Goal: Transaction & Acquisition: Purchase product/service

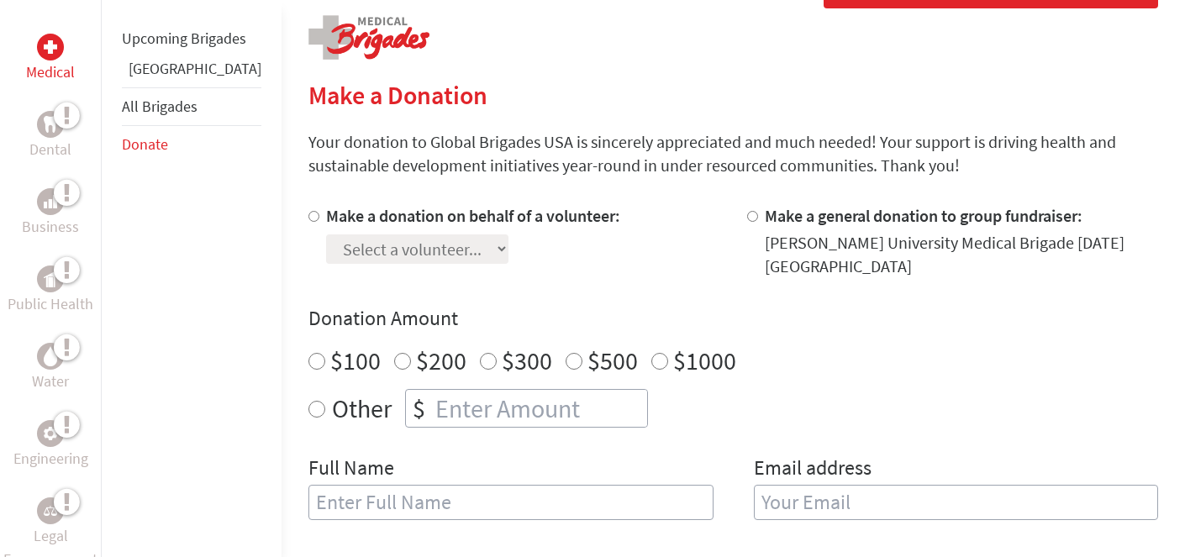
scroll to position [492, 0]
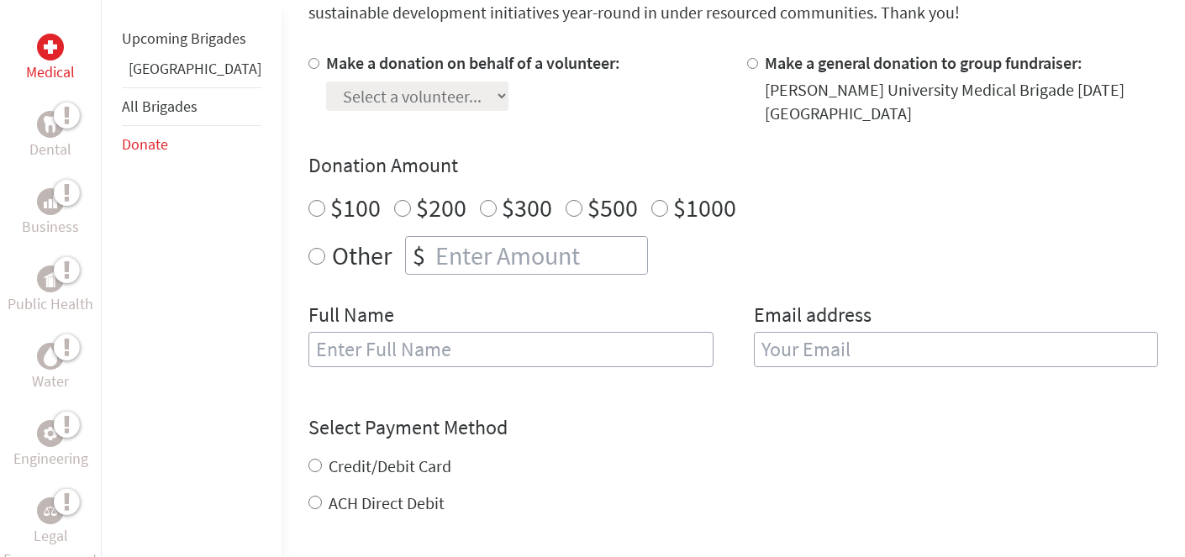
click at [421, 66] on label "Make a donation on behalf of a volunteer:" at bounding box center [473, 62] width 294 height 21
click at [319, 66] on input "Make a donation on behalf of a volunteer:" at bounding box center [313, 63] width 11 height 11
radio input "true"
click at [440, 110] on select "Select a volunteer... Alaina Keller Alexandria Kokott Alison Garcia Amelia Pila…" at bounding box center [417, 96] width 182 height 29
select select "BF569249-1F01-11F0-B3BE-42010A8A0038"
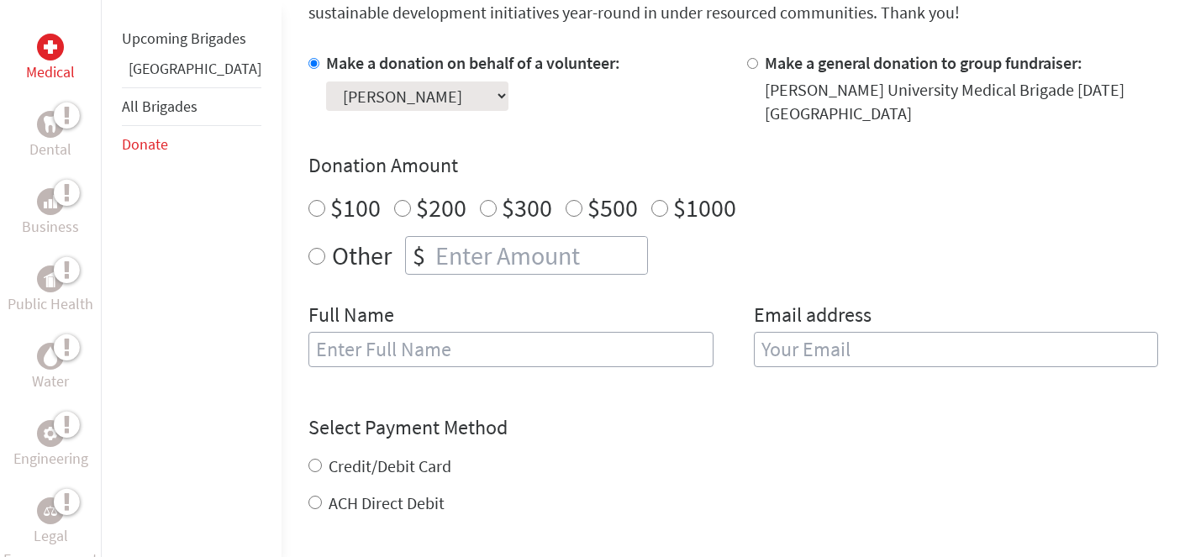
click at [326, 82] on select "Select a volunteer... Alaina Keller Alexandria Kokott Alison Garcia Amelia Pila…" at bounding box center [417, 96] width 182 height 29
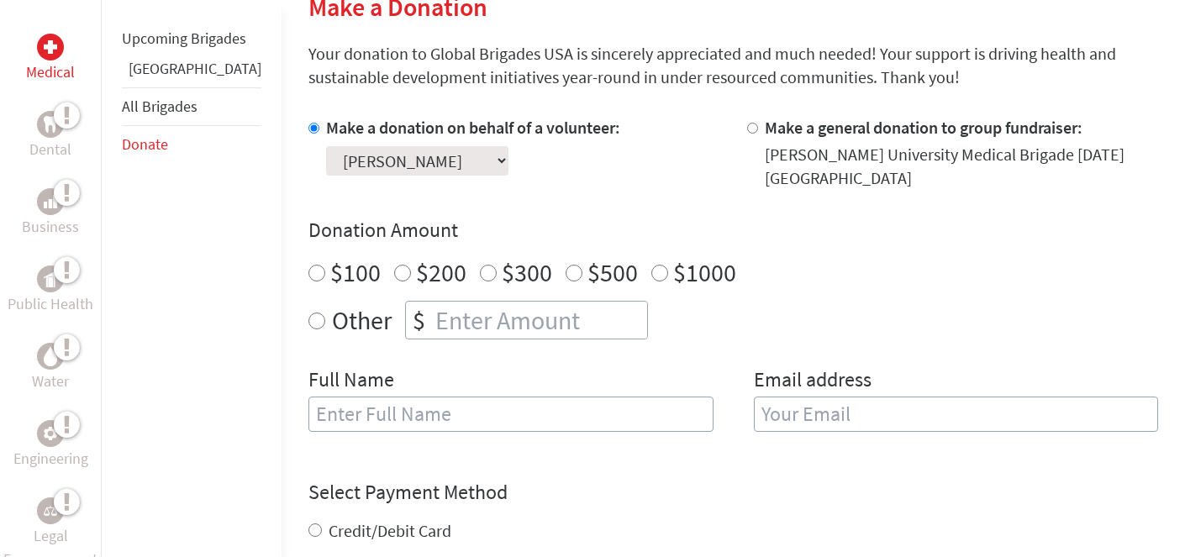
scroll to position [366, 0]
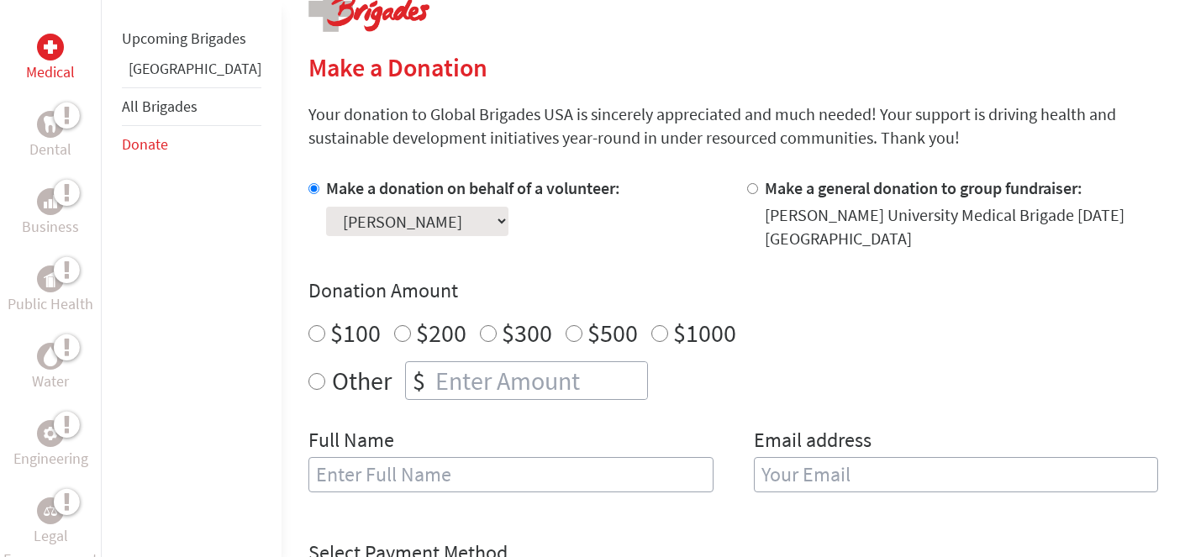
click at [146, 154] on link "Donate" at bounding box center [145, 143] width 46 height 19
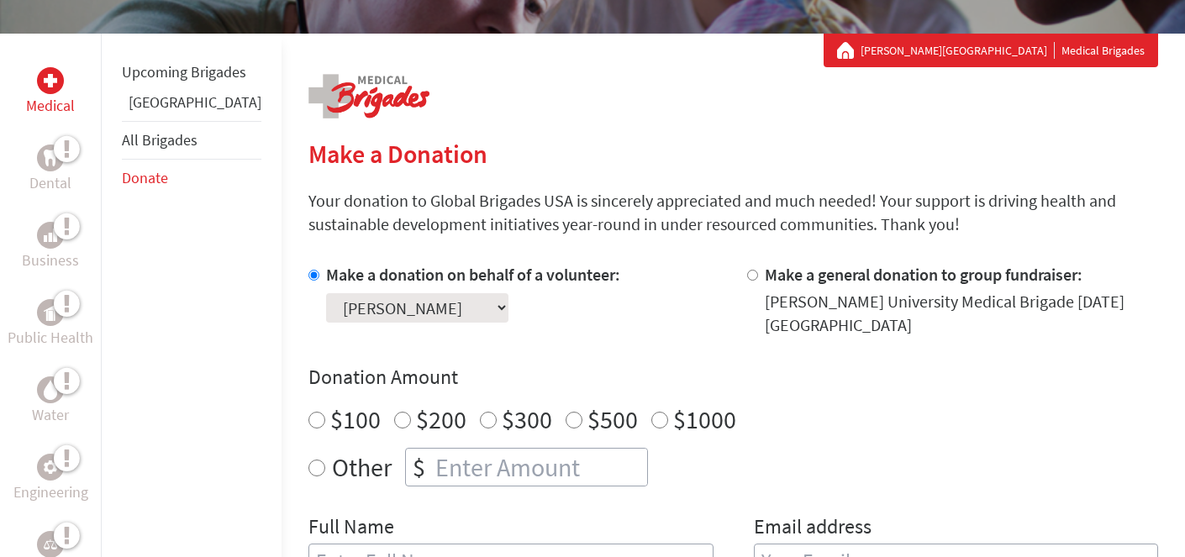
scroll to position [283, 0]
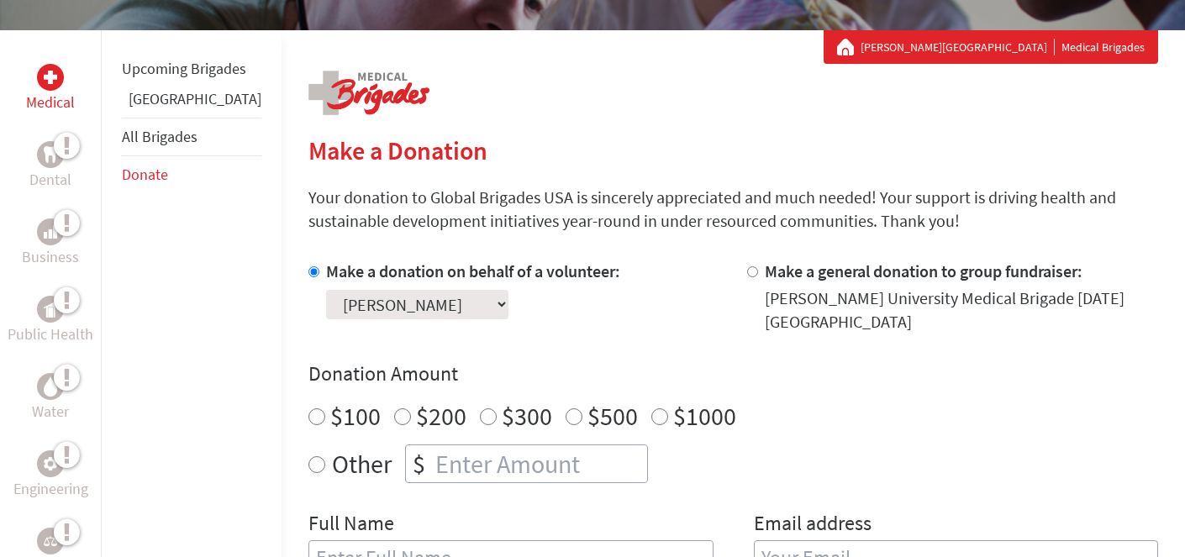
click at [429, 301] on select "Select a volunteer... [PERSON_NAME] [PERSON_NAME] [PERSON_NAME] [PERSON_NAME] […" at bounding box center [417, 304] width 182 height 29
select select "BF569249-1F01-11F0-B3BE-42010A8A0038"
click at [326, 290] on select "Select a volunteer... [PERSON_NAME] [PERSON_NAME] [PERSON_NAME] [PERSON_NAME] […" at bounding box center [417, 304] width 182 height 29
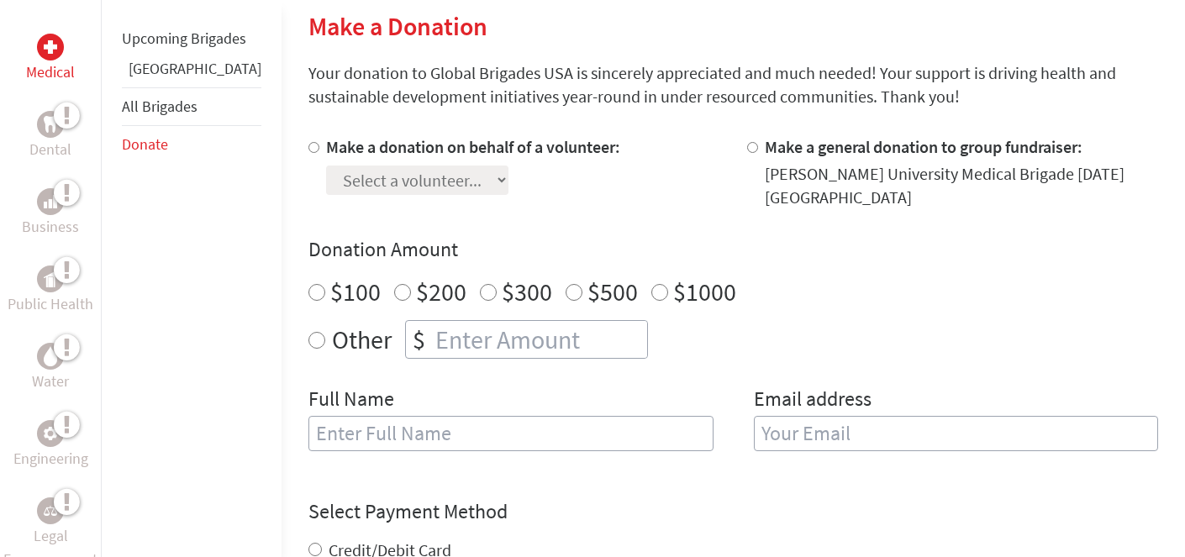
scroll to position [409, 0]
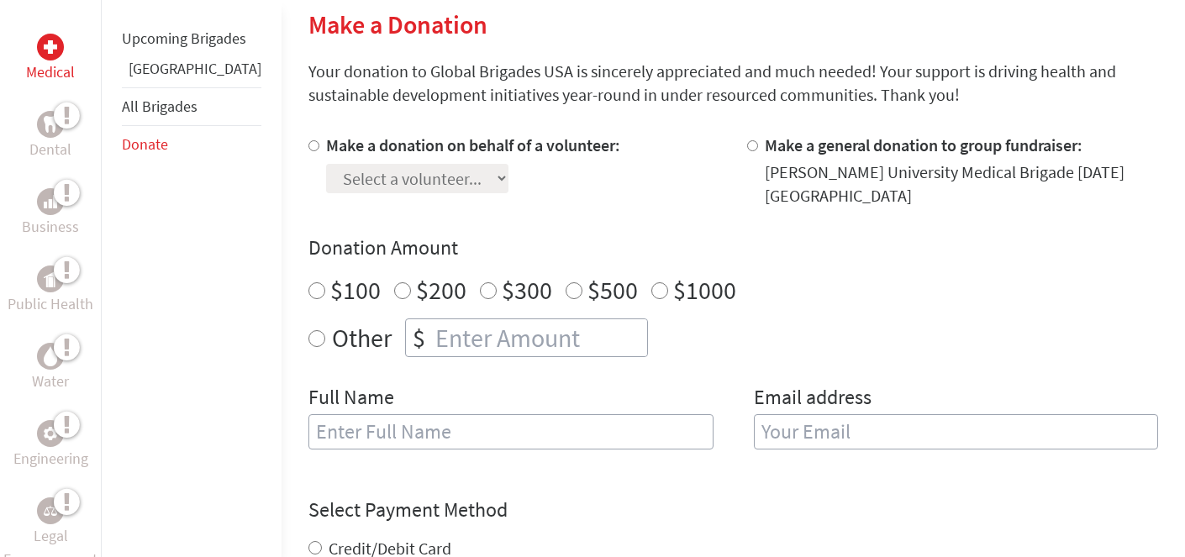
click at [326, 161] on div "Select a volunteer... [PERSON_NAME] [PERSON_NAME] [PERSON_NAME] [PERSON_NAME] […" at bounding box center [473, 175] width 294 height 36
click at [326, 150] on label "Make a donation on behalf of a volunteer:" at bounding box center [473, 144] width 294 height 21
click at [316, 150] on input "Make a donation on behalf of a volunteer:" at bounding box center [313, 145] width 11 height 11
radio input "true"
click at [343, 195] on div "Make a donation on behalf of a volunteer: Select a volunteer... Alaina Keller A…" at bounding box center [733, 302] width 850 height 336
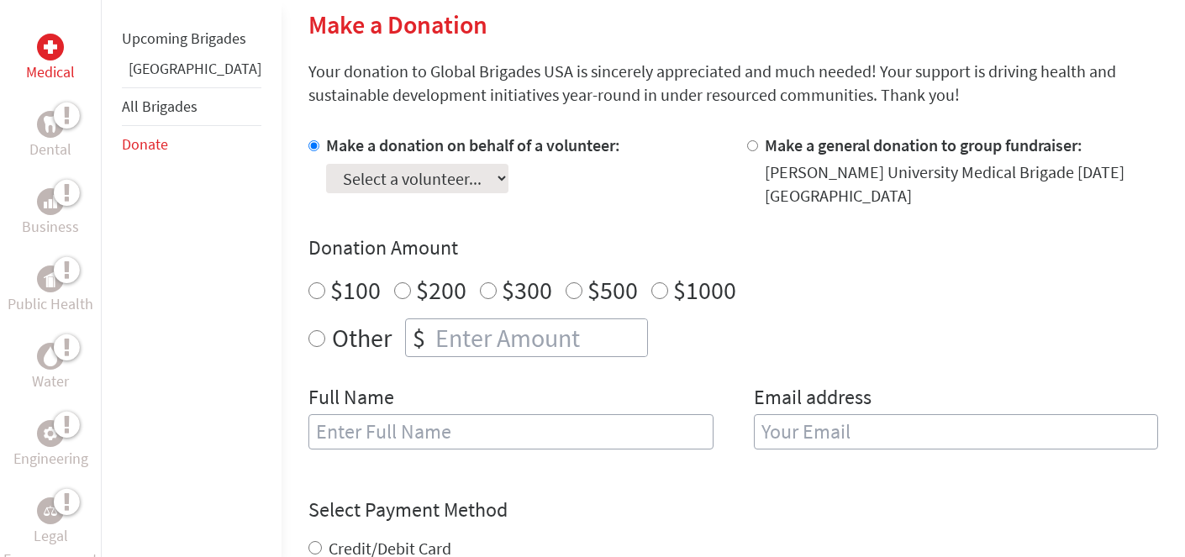
click at [344, 174] on select "Select a volunteer... Alaina Keller Alexandria Kokott Alison Garcia Amelia Pila…" at bounding box center [417, 178] width 182 height 29
click at [426, 187] on select "Select a volunteer... Alaina Keller Alexandria Kokott Alison Garcia Amelia Pila…" at bounding box center [417, 178] width 182 height 29
select select "BF569249-1F01-11F0-B3BE-42010A8A0038"
click at [326, 164] on select "Select a volunteer... Alaina Keller Alexandria Kokott Alison Garcia Amelia Pila…" at bounding box center [417, 178] width 182 height 29
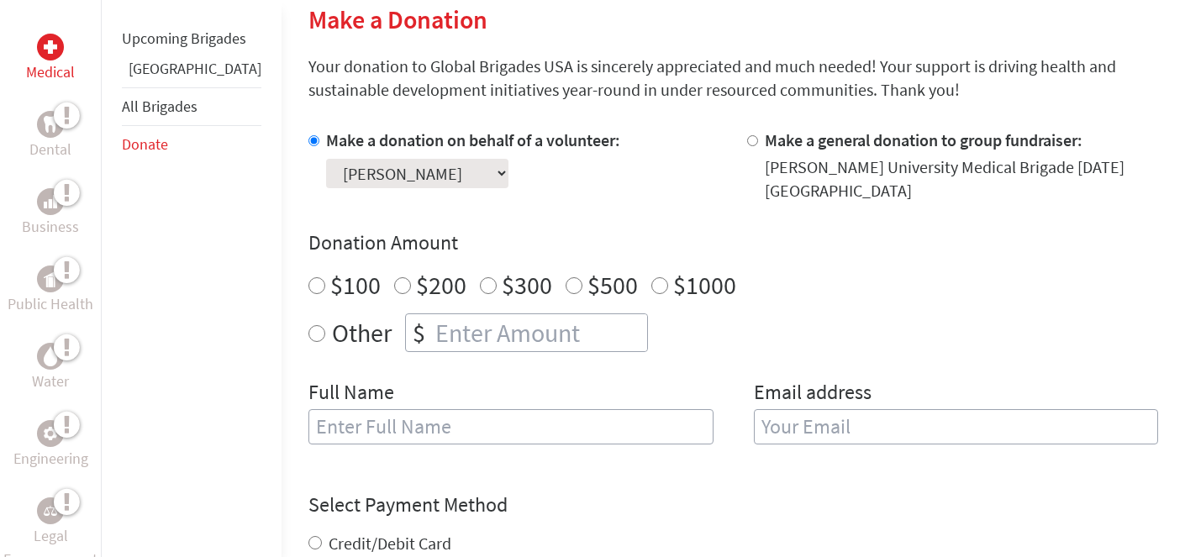
scroll to position [415, 0]
click at [157, 78] on link "[GEOGRAPHIC_DATA]" at bounding box center [195, 68] width 133 height 19
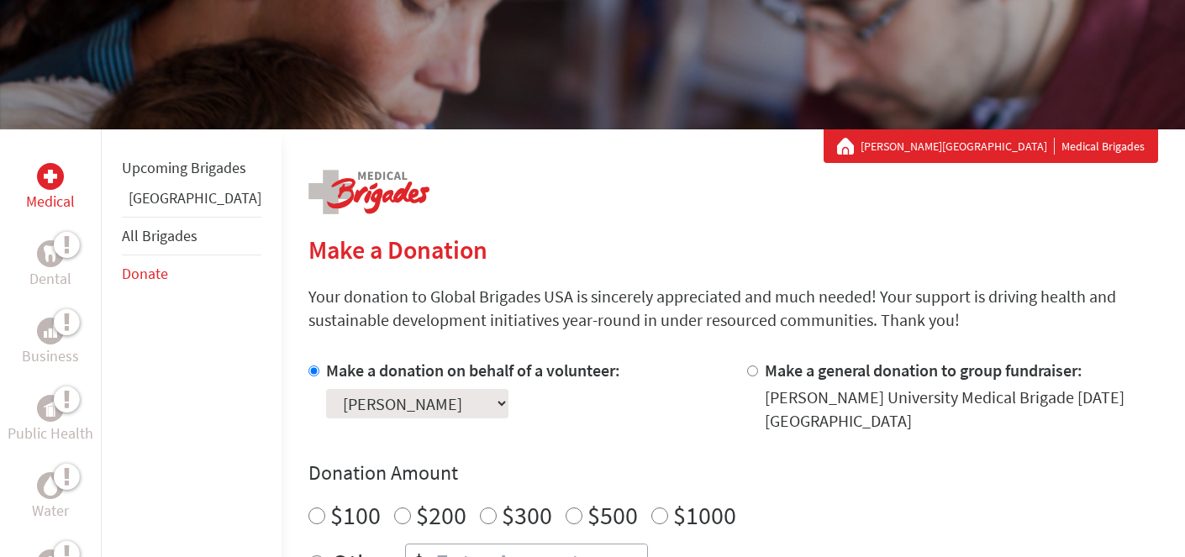
scroll to position [310, 0]
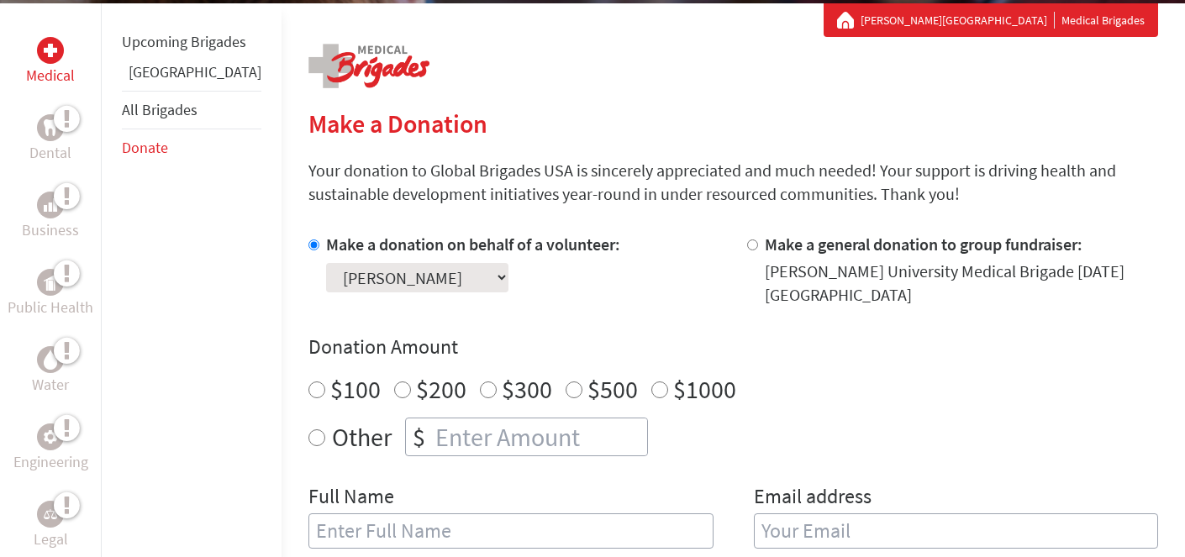
click at [160, 82] on link "[GEOGRAPHIC_DATA]" at bounding box center [195, 71] width 133 height 19
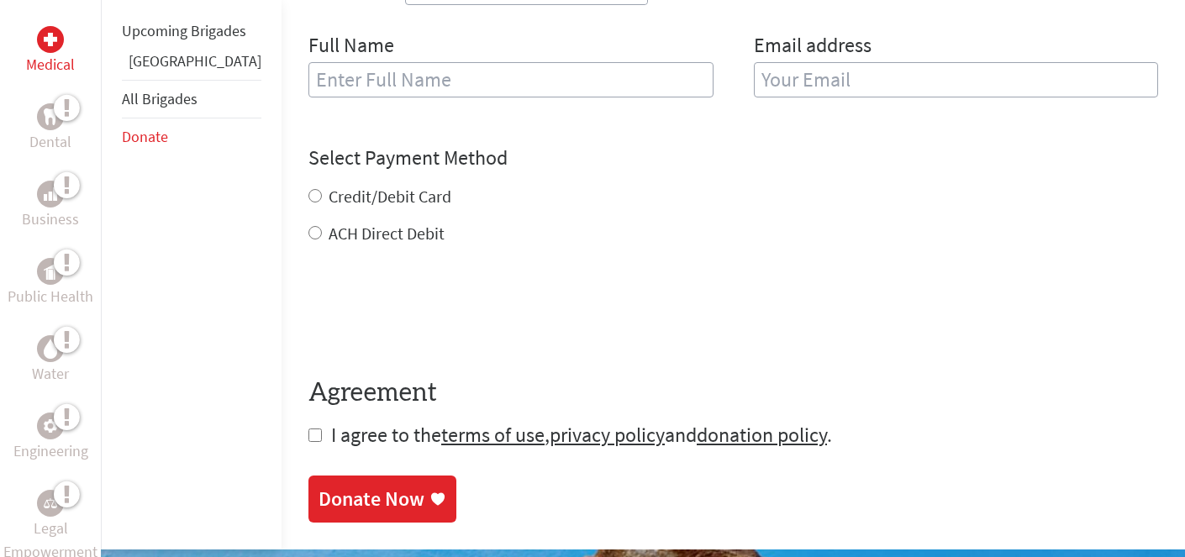
scroll to position [777, 0]
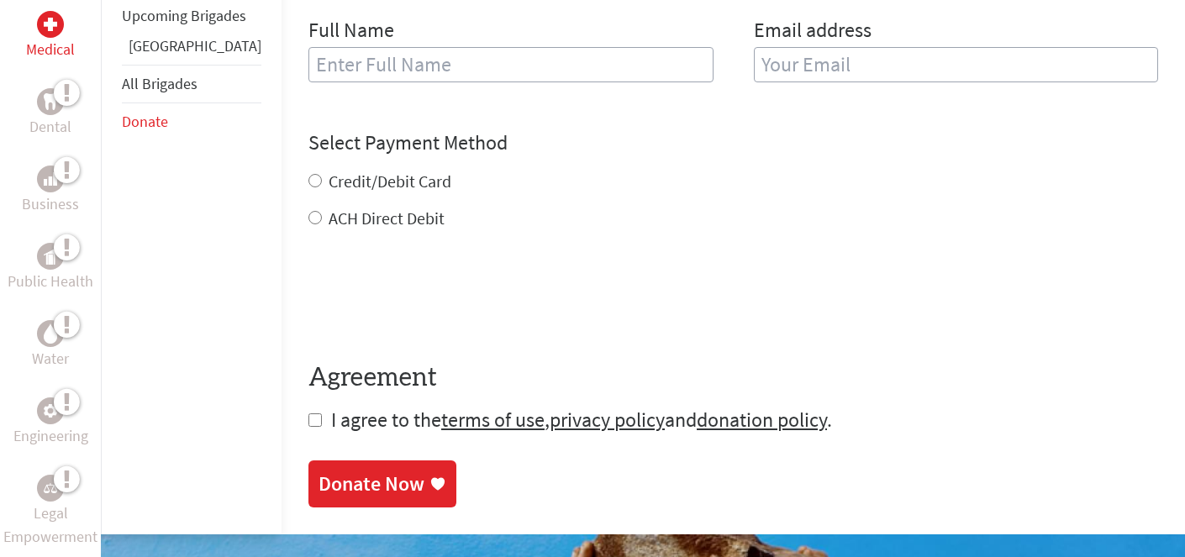
click at [156, 55] on link "[GEOGRAPHIC_DATA]" at bounding box center [195, 45] width 133 height 19
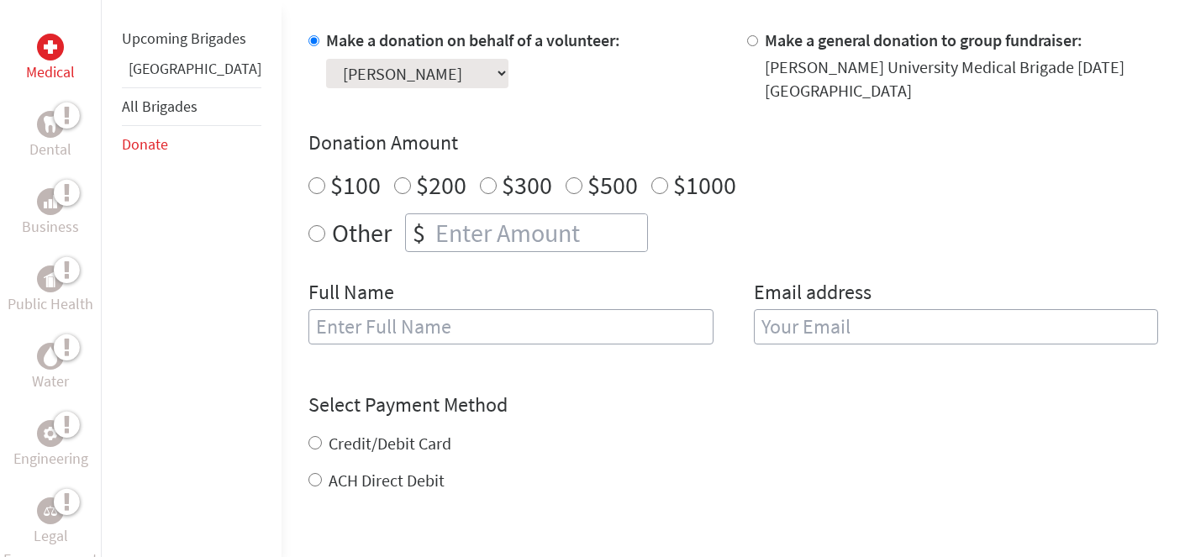
scroll to position [514, 0]
click at [144, 78] on link "[GEOGRAPHIC_DATA]" at bounding box center [195, 68] width 133 height 19
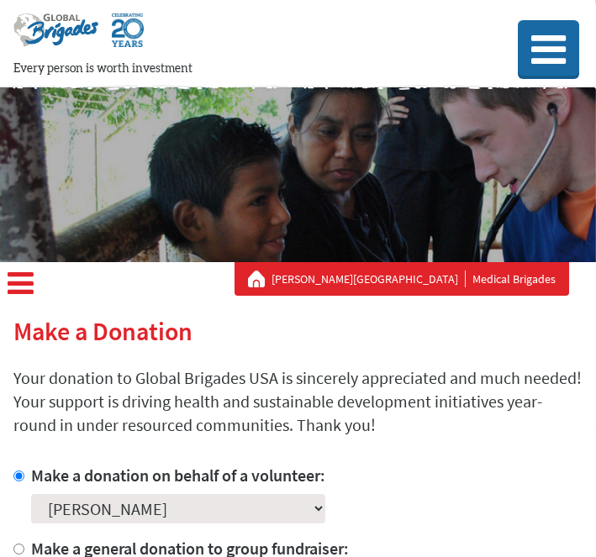
click at [50, 340] on h2 "Make a Donation" at bounding box center [297, 331] width 569 height 30
click at [26, 276] on icon at bounding box center [21, 284] width 26 height 30
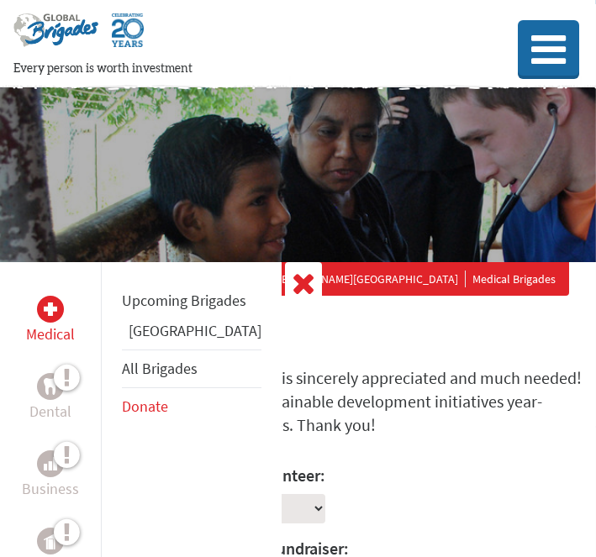
click at [142, 340] on link "[GEOGRAPHIC_DATA]" at bounding box center [195, 330] width 133 height 19
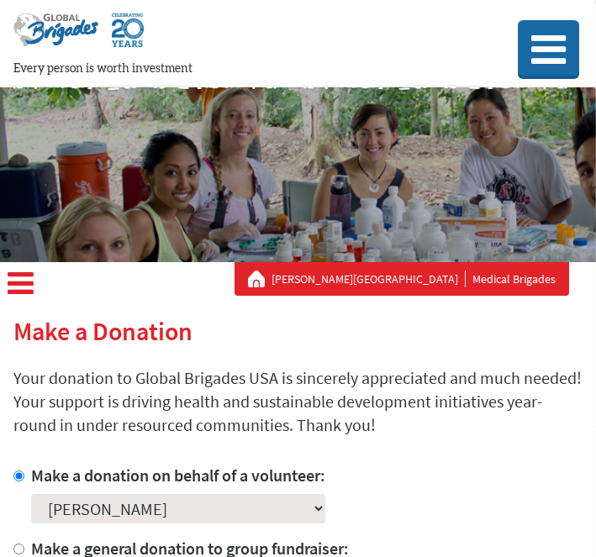
click at [20, 280] on icon at bounding box center [21, 284] width 26 height 30
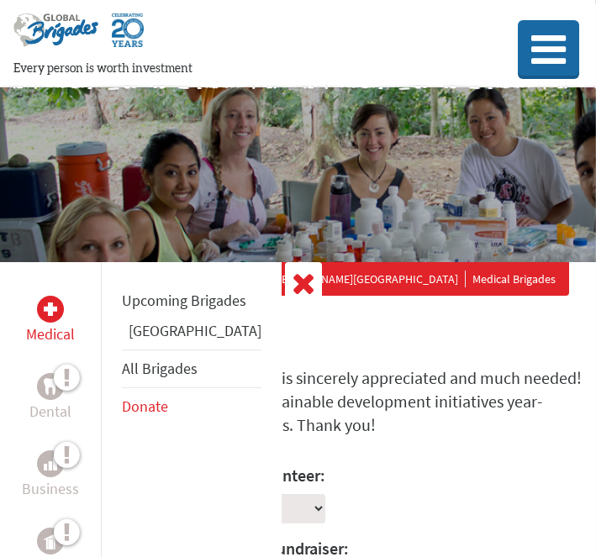
click at [155, 343] on li "[GEOGRAPHIC_DATA]" at bounding box center [192, 334] width 140 height 30
click at [155, 340] on link "[GEOGRAPHIC_DATA]" at bounding box center [195, 330] width 133 height 19
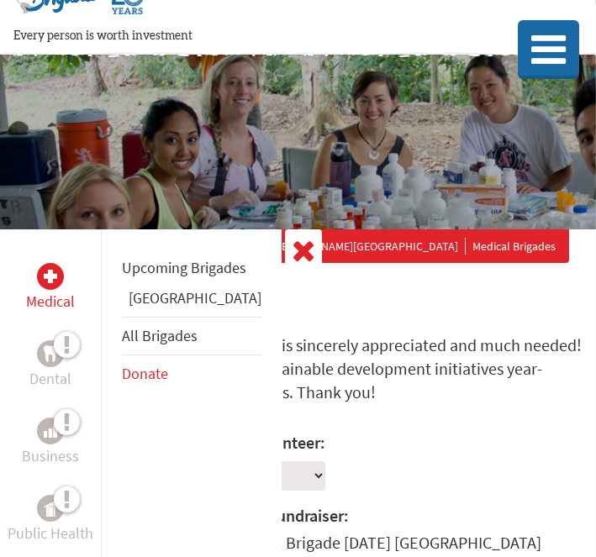
scroll to position [35, 0]
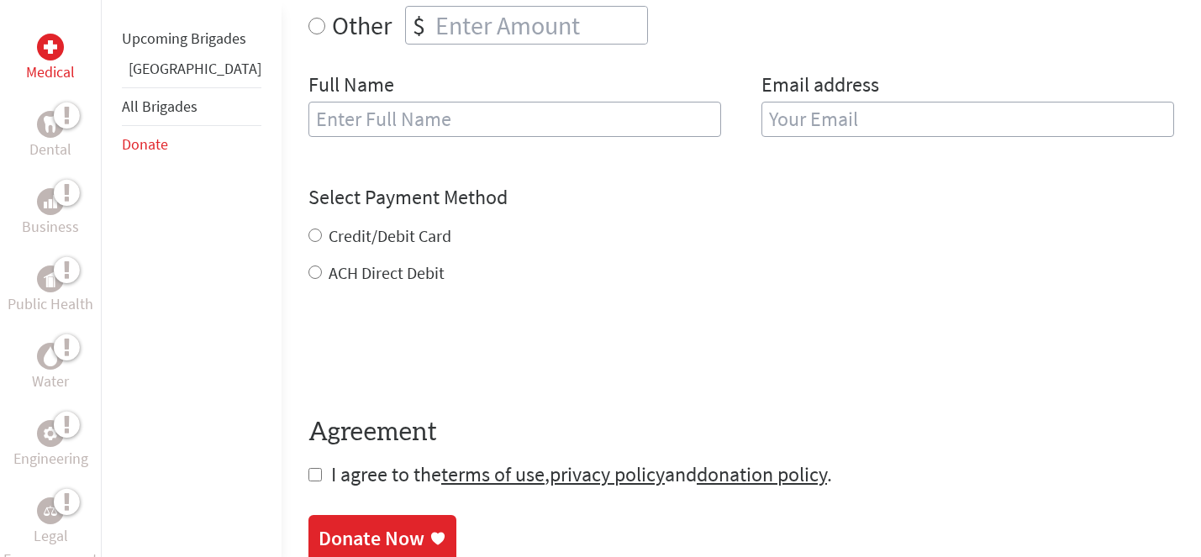
scroll to position [670, 0]
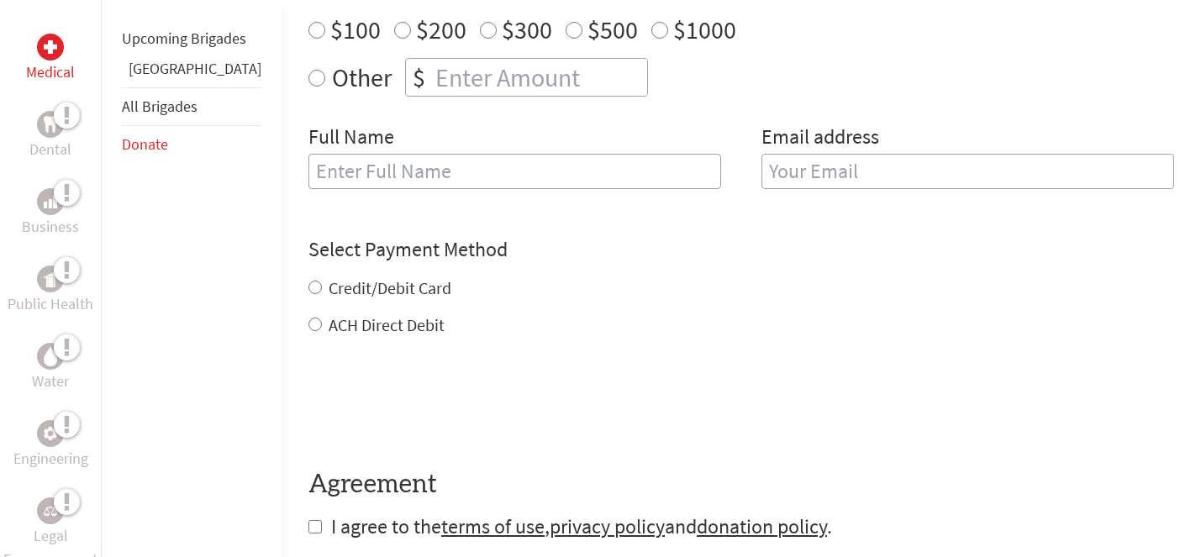
click at [145, 78] on link "[GEOGRAPHIC_DATA]" at bounding box center [195, 68] width 133 height 19
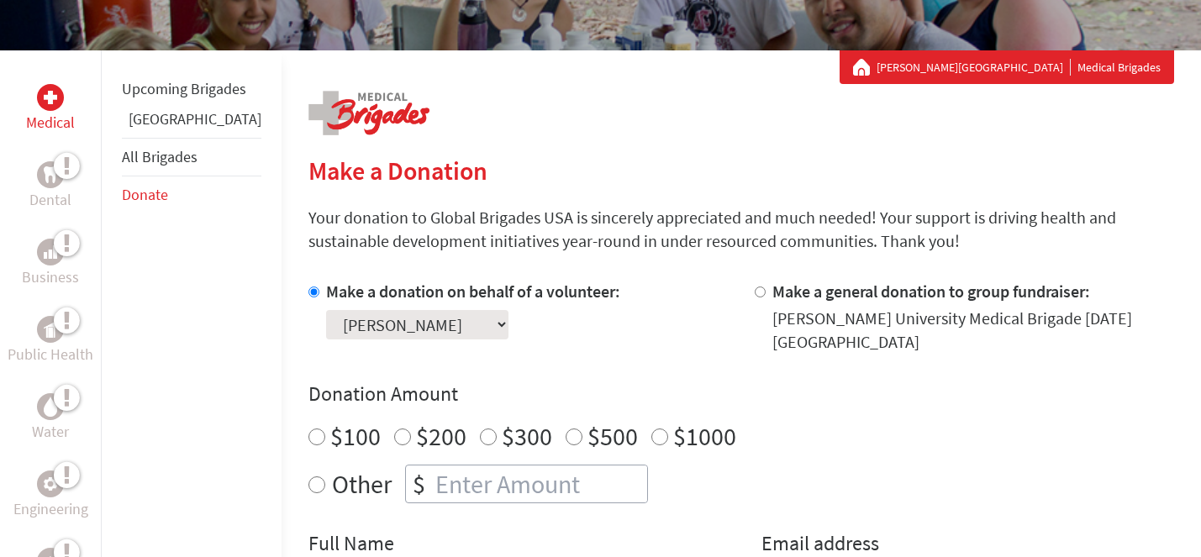
scroll to position [273, 0]
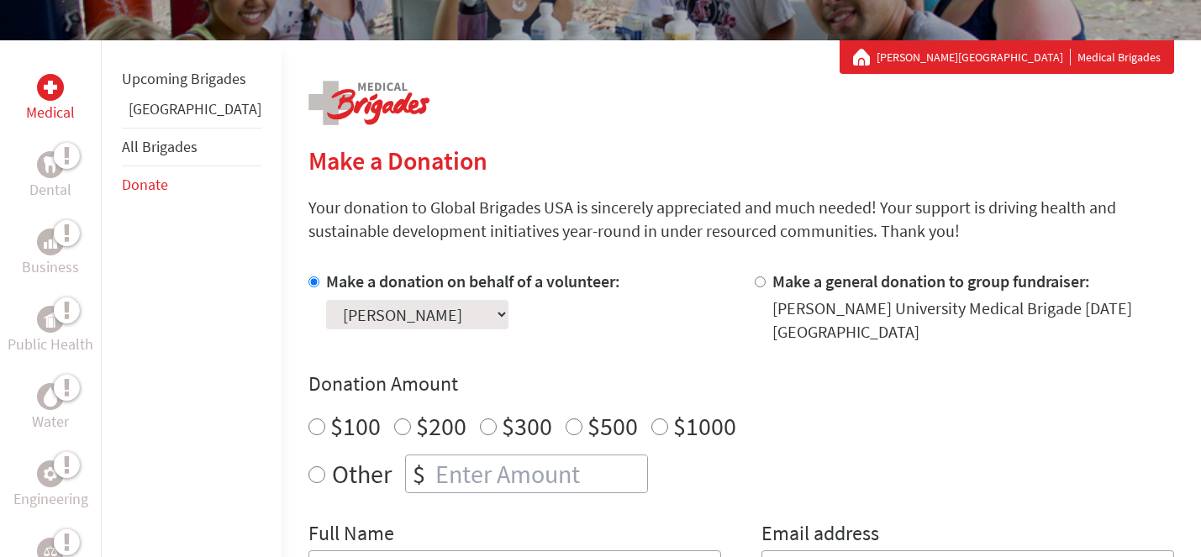
click at [161, 119] on link "[GEOGRAPHIC_DATA]" at bounding box center [195, 108] width 133 height 19
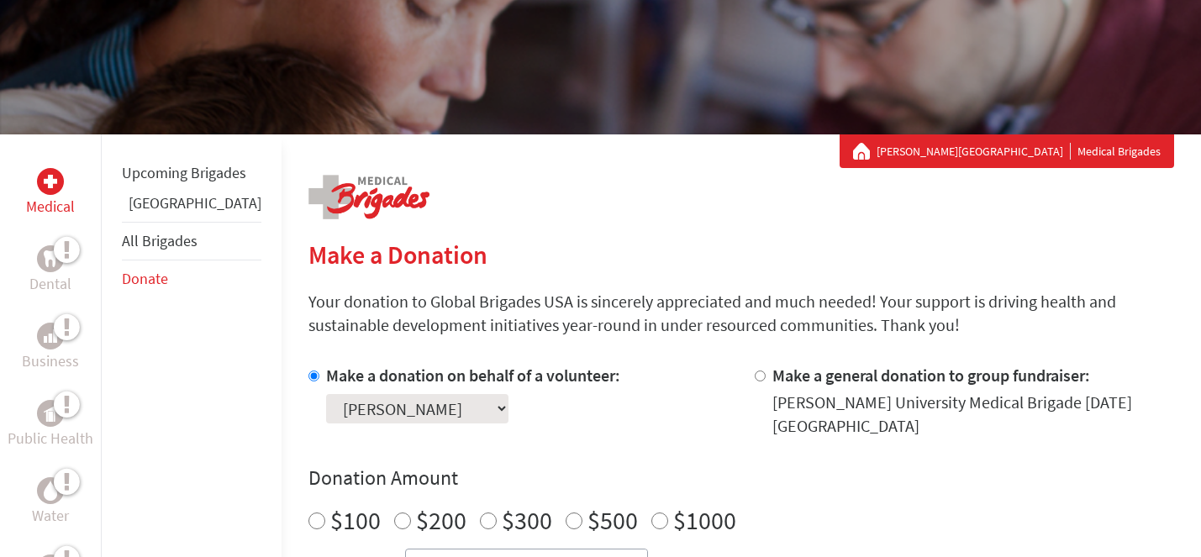
scroll to position [227, 0]
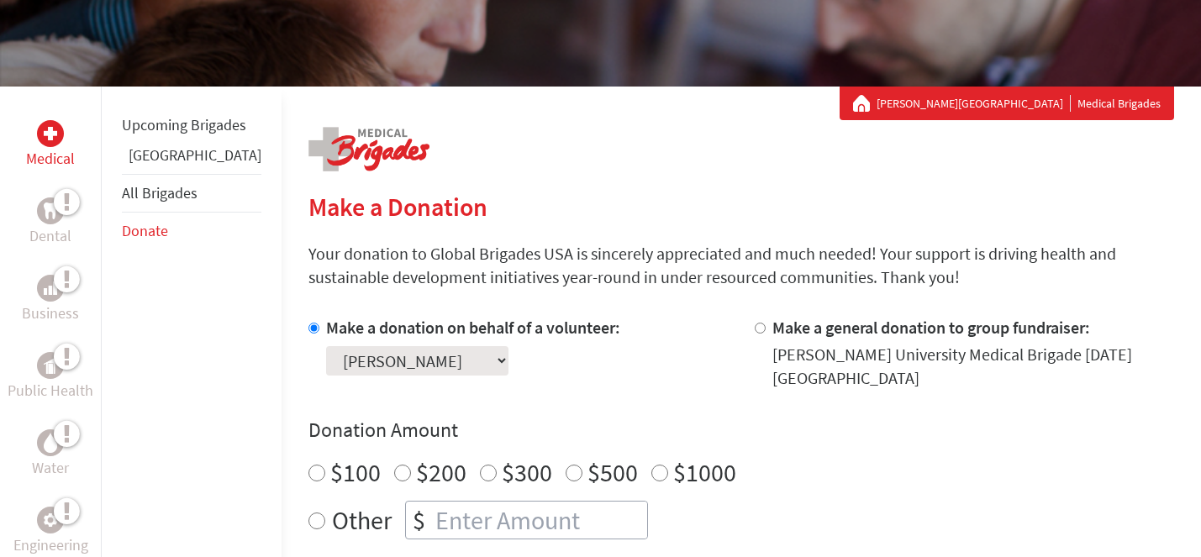
click at [166, 165] on link "[GEOGRAPHIC_DATA]" at bounding box center [195, 154] width 133 height 19
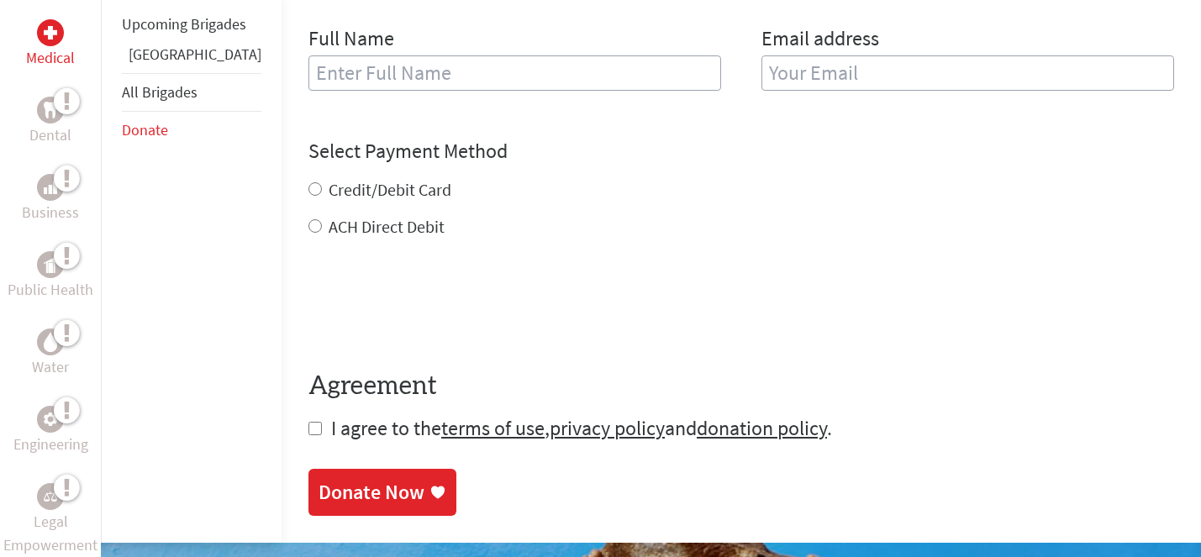
scroll to position [788, 0]
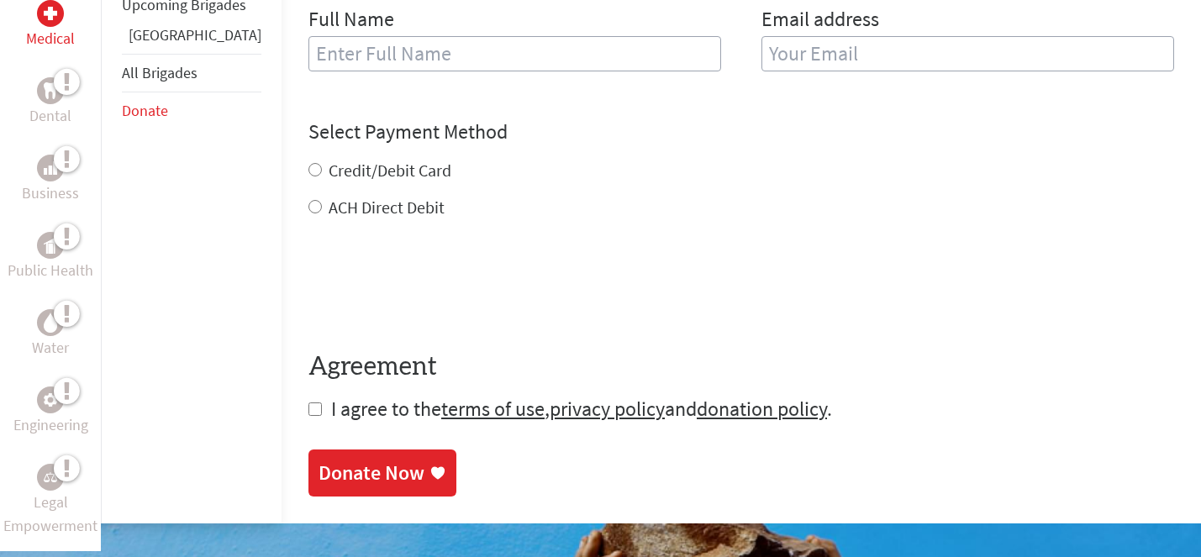
click at [156, 44] on link "[GEOGRAPHIC_DATA]" at bounding box center [195, 34] width 133 height 19
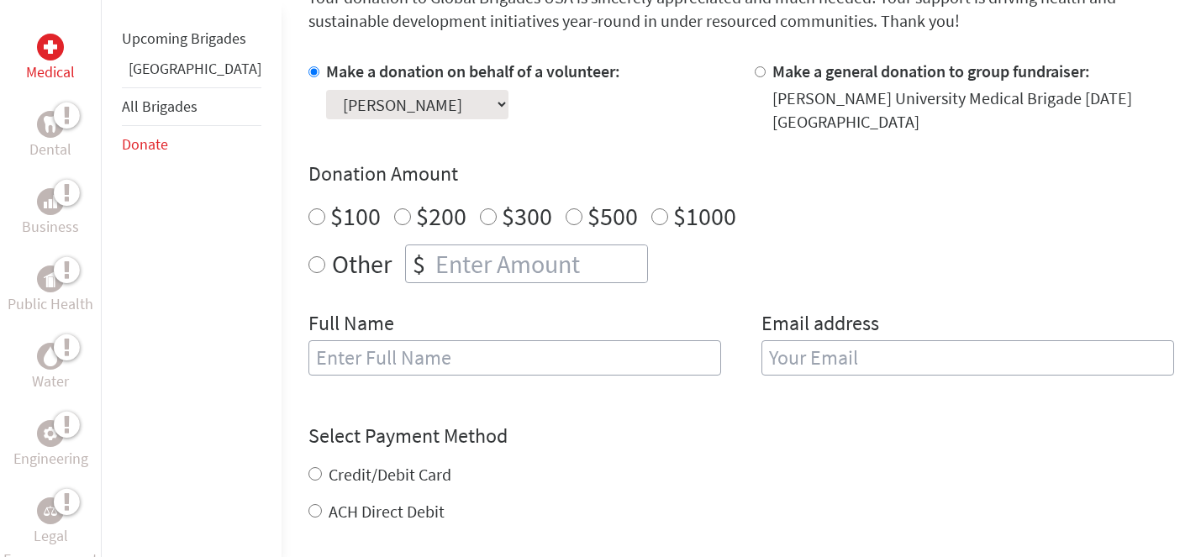
scroll to position [654, 0]
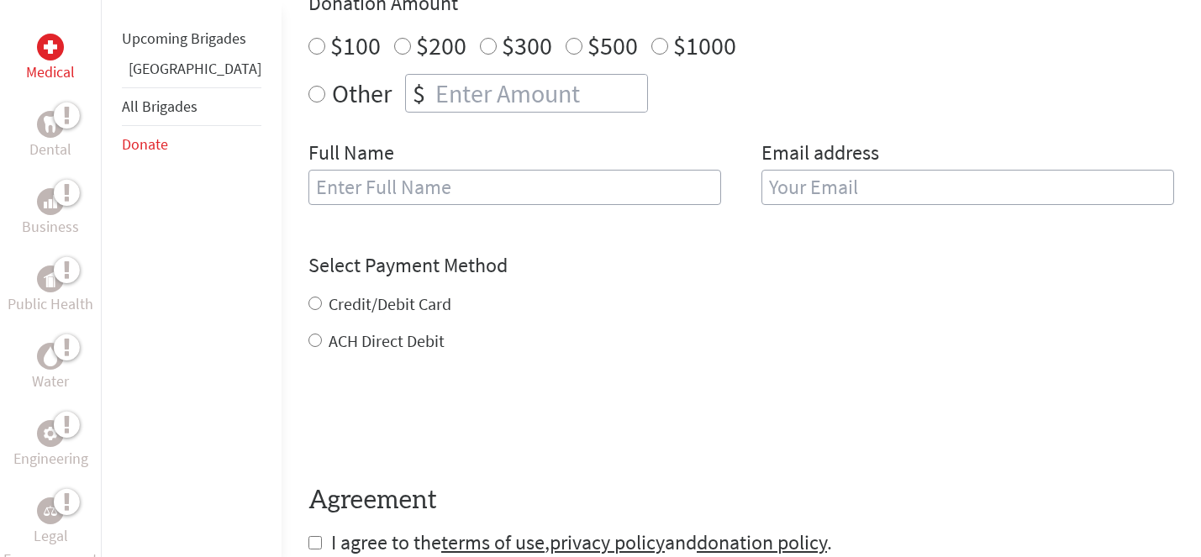
click at [163, 78] on link "[GEOGRAPHIC_DATA]" at bounding box center [195, 68] width 133 height 19
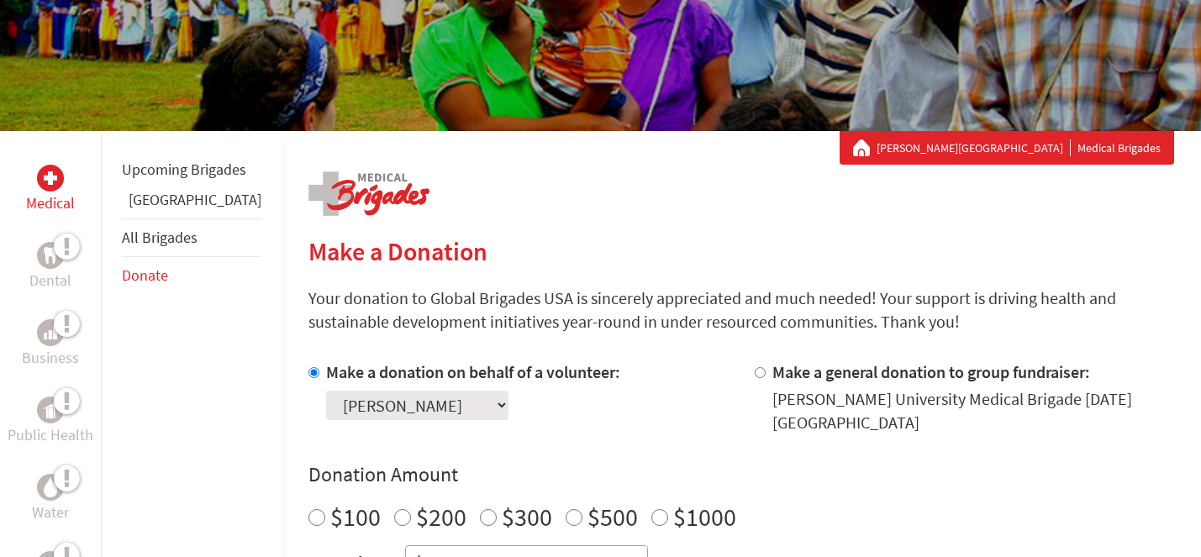
scroll to position [208, 0]
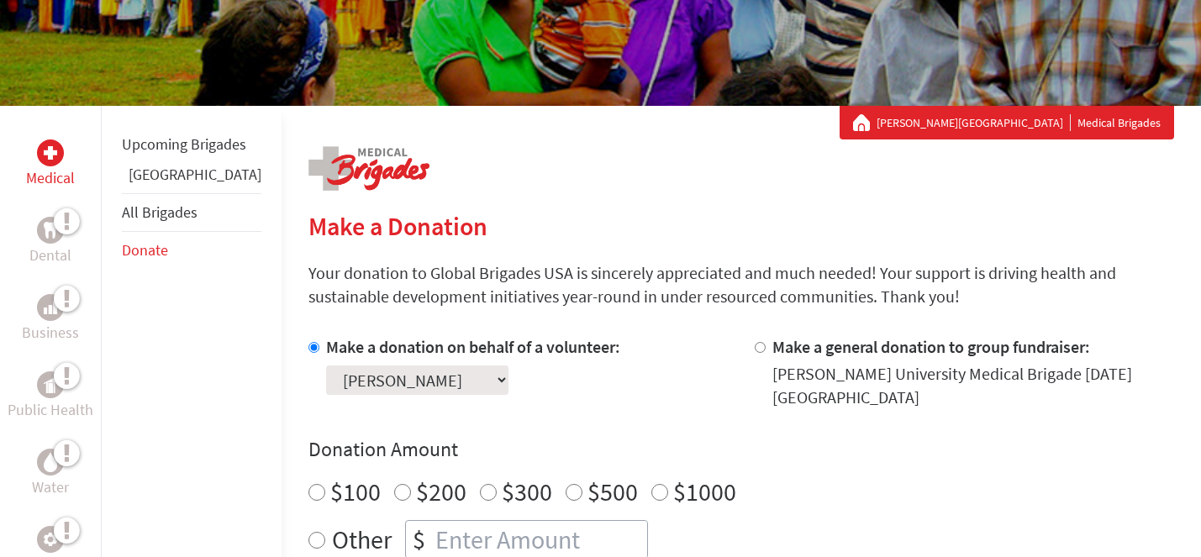
click at [155, 260] on link "Donate" at bounding box center [145, 249] width 46 height 19
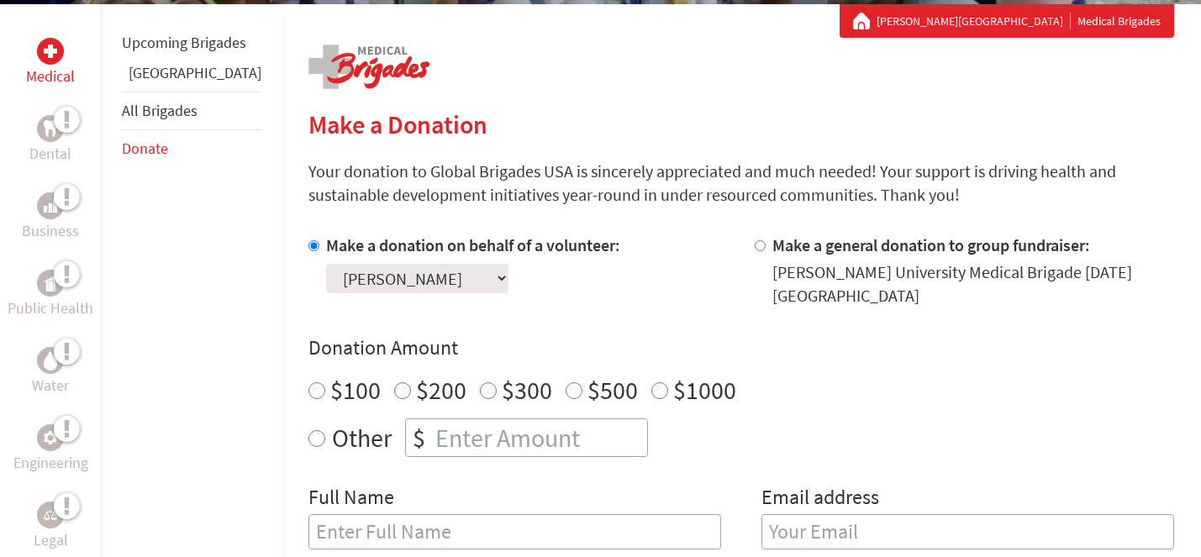
scroll to position [312, 0]
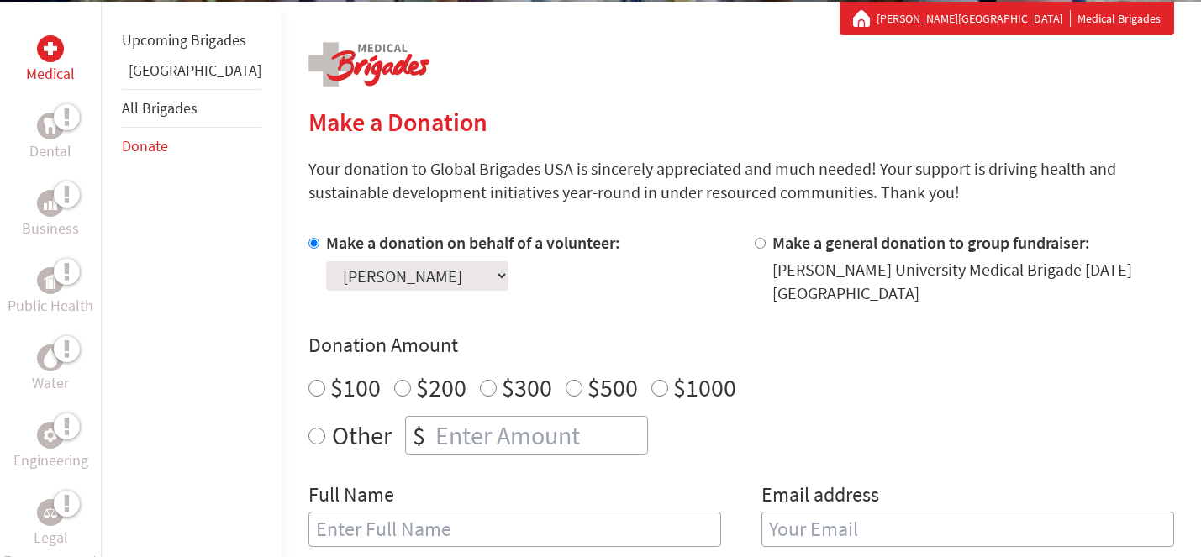
click at [165, 80] on link "[GEOGRAPHIC_DATA]" at bounding box center [195, 70] width 133 height 19
